Goal: Entertainment & Leisure: Consume media (video, audio)

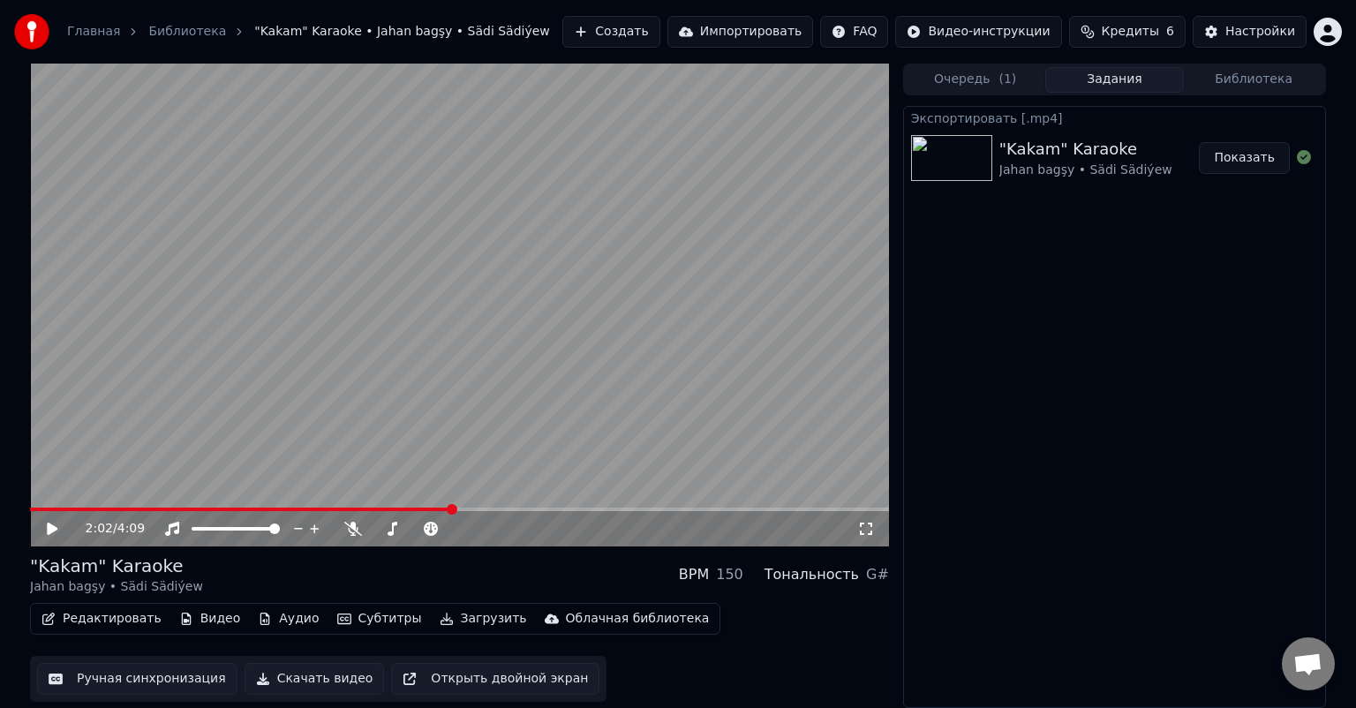
click at [1255, 79] on button "Библиотека" at bounding box center [1254, 80] width 140 height 26
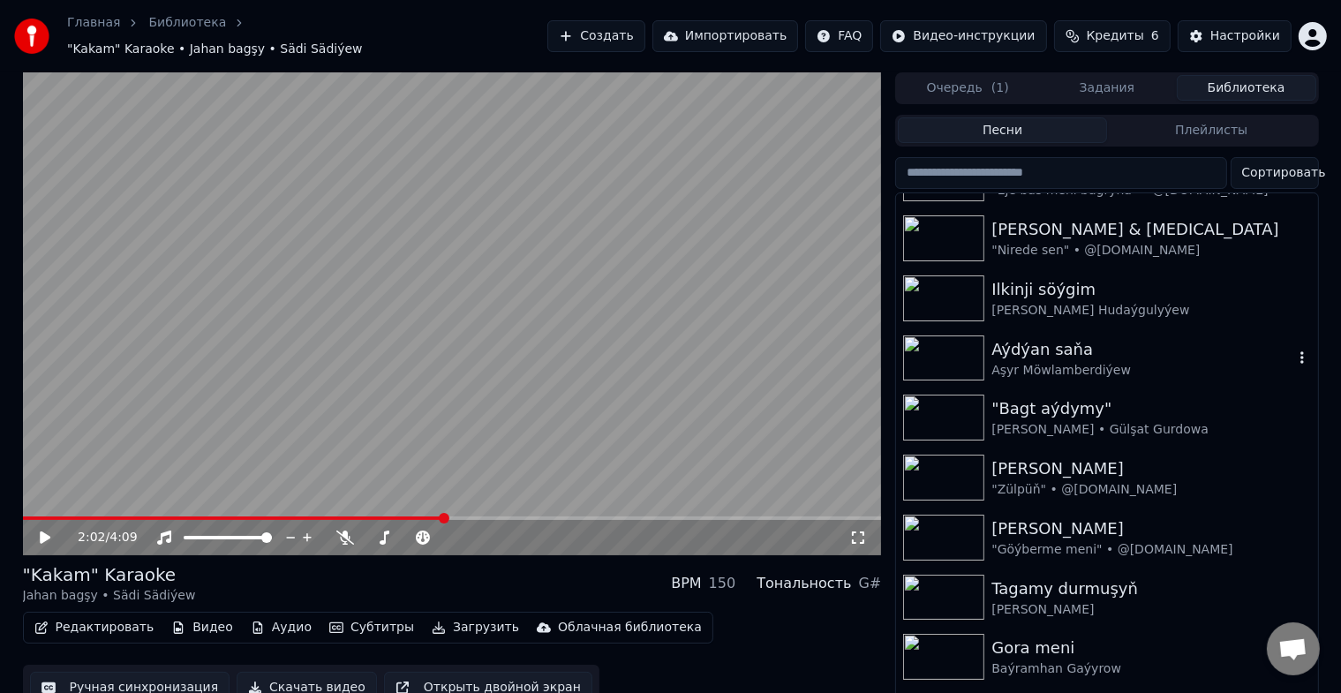
scroll to position [353, 0]
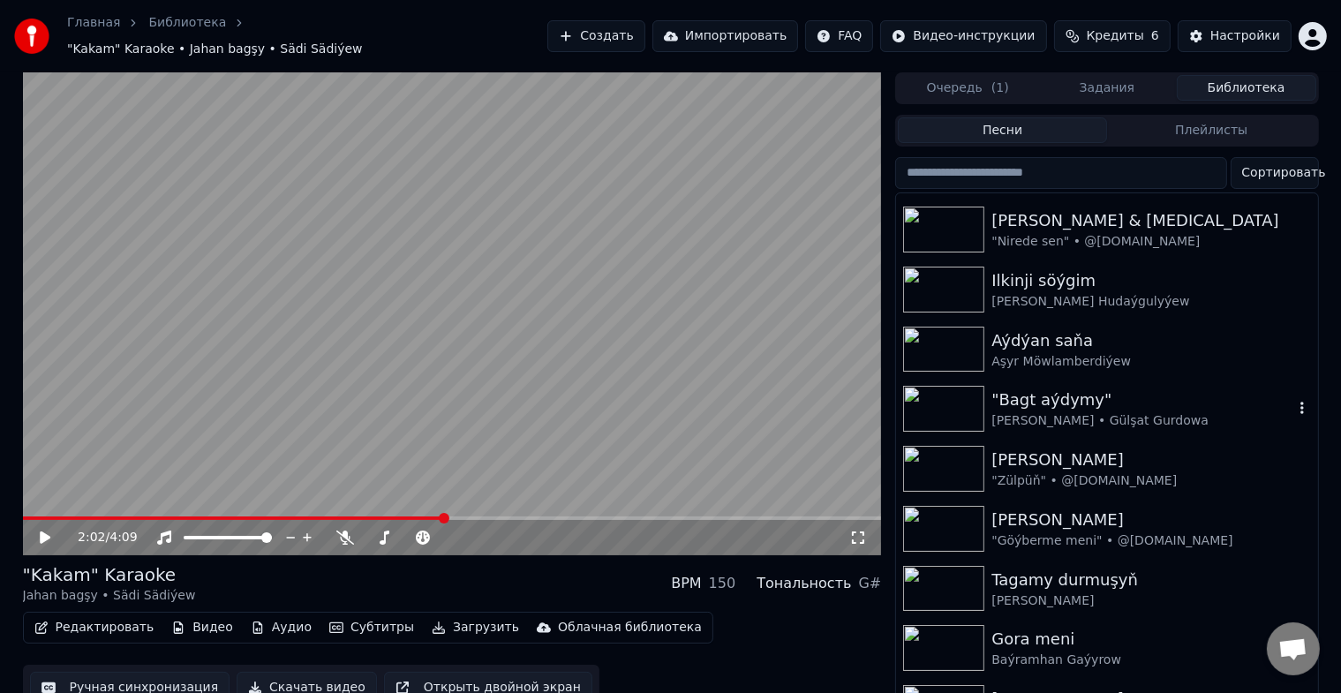
click at [949, 398] on img at bounding box center [943, 409] width 81 height 46
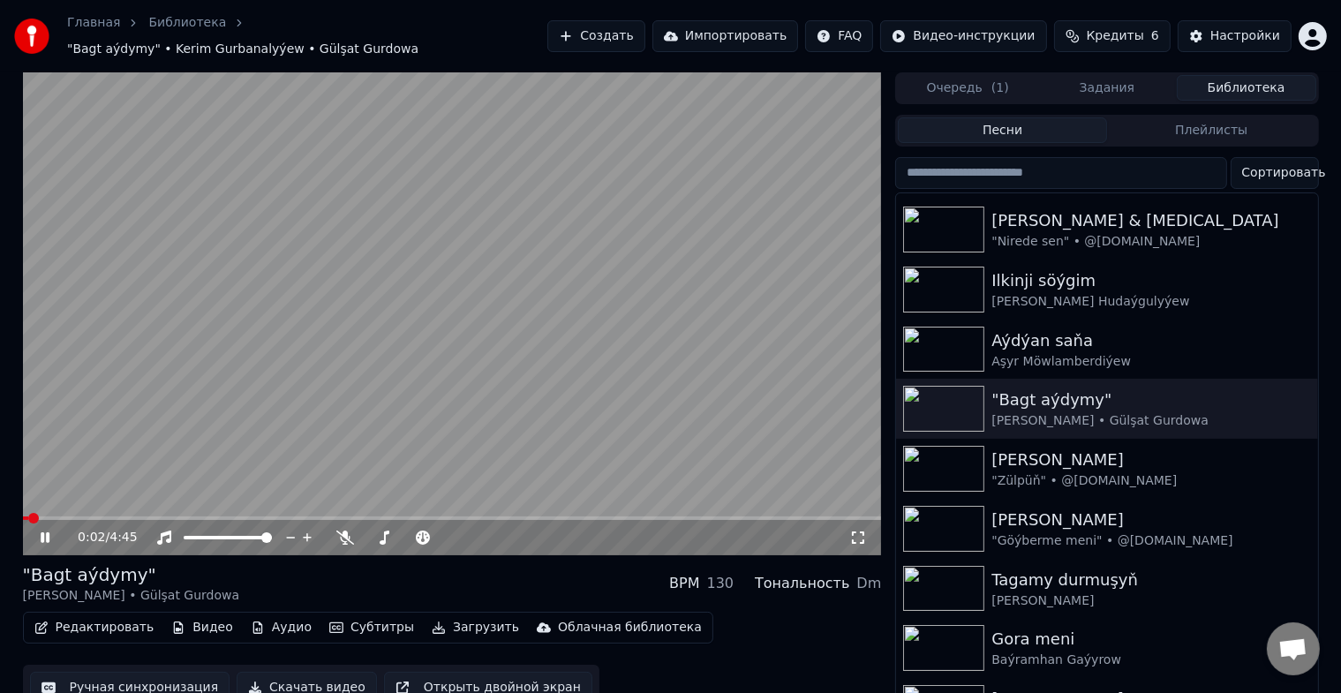
click at [28, 517] on span at bounding box center [26, 519] width 6 height 4
click at [28, 513] on span at bounding box center [33, 518] width 11 height 11
click at [21, 507] on div "0:04 / 4:45 "Bagt aýdymy" Kerim Gurbanalyýew • Gülşat Gurdowa BPM 130 Тональнос…" at bounding box center [671, 392] width 1325 height 640
click at [23, 517] on span at bounding box center [31, 519] width 16 height 4
click at [962, 333] on img at bounding box center [943, 350] width 81 height 46
